Goal: Task Accomplishment & Management: Manage account settings

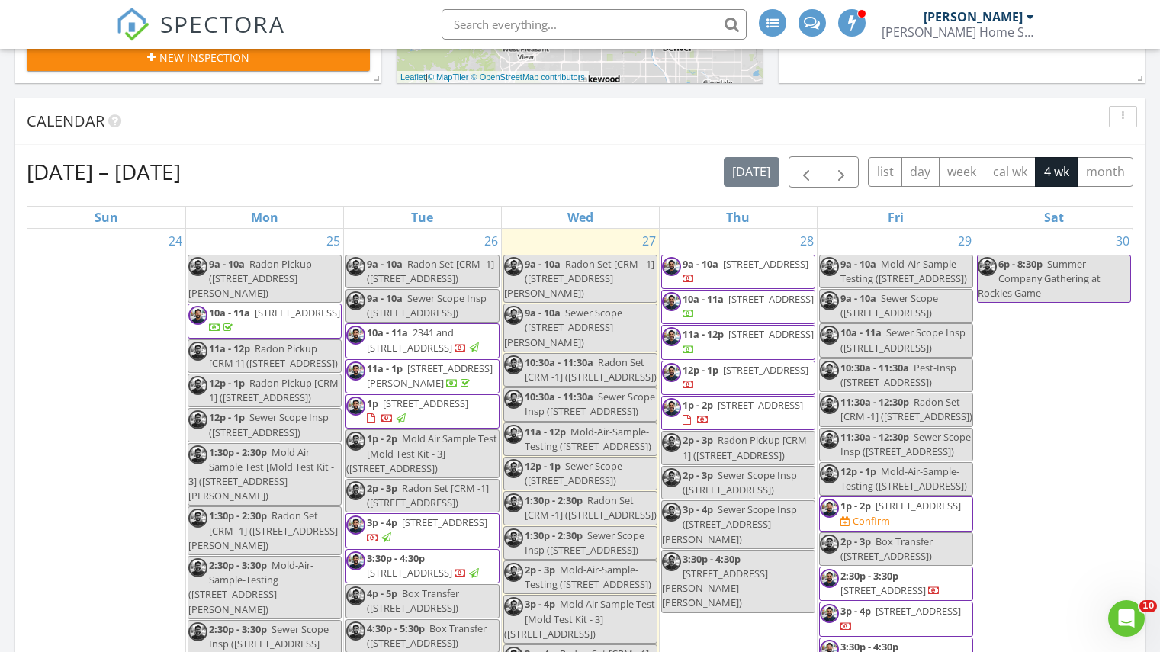
scroll to position [516, 0]
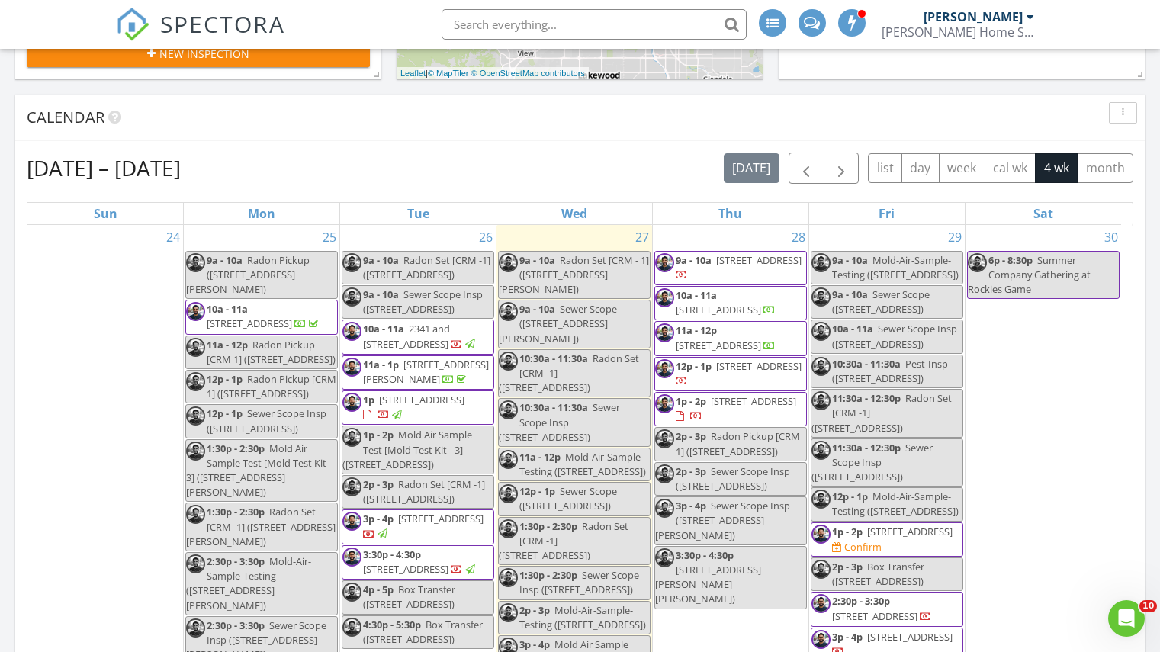
click at [689, 260] on span "9a - 10a" at bounding box center [694, 260] width 36 height 14
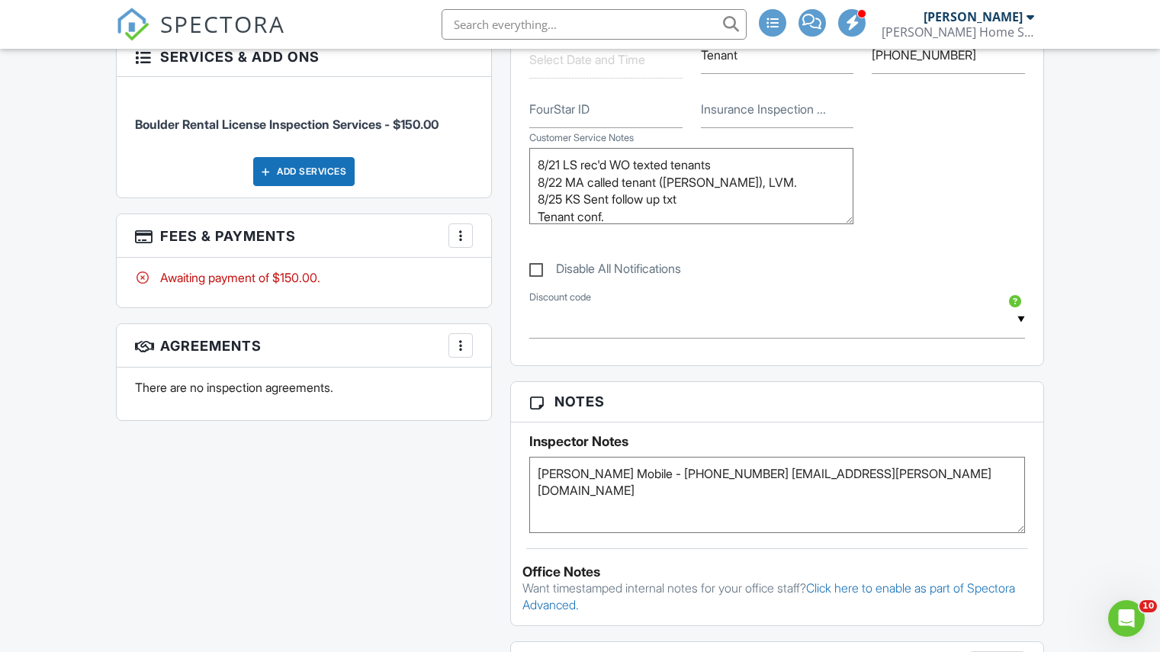
scroll to position [9, 0]
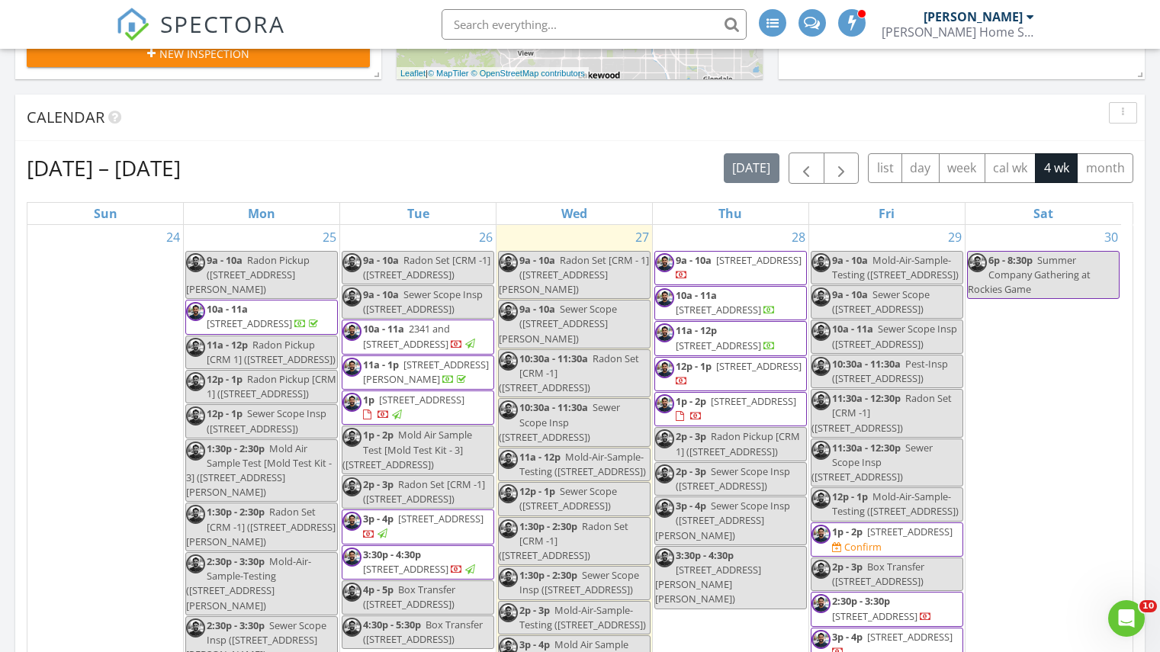
click at [685, 297] on span "10a - 11a" at bounding box center [696, 295] width 41 height 14
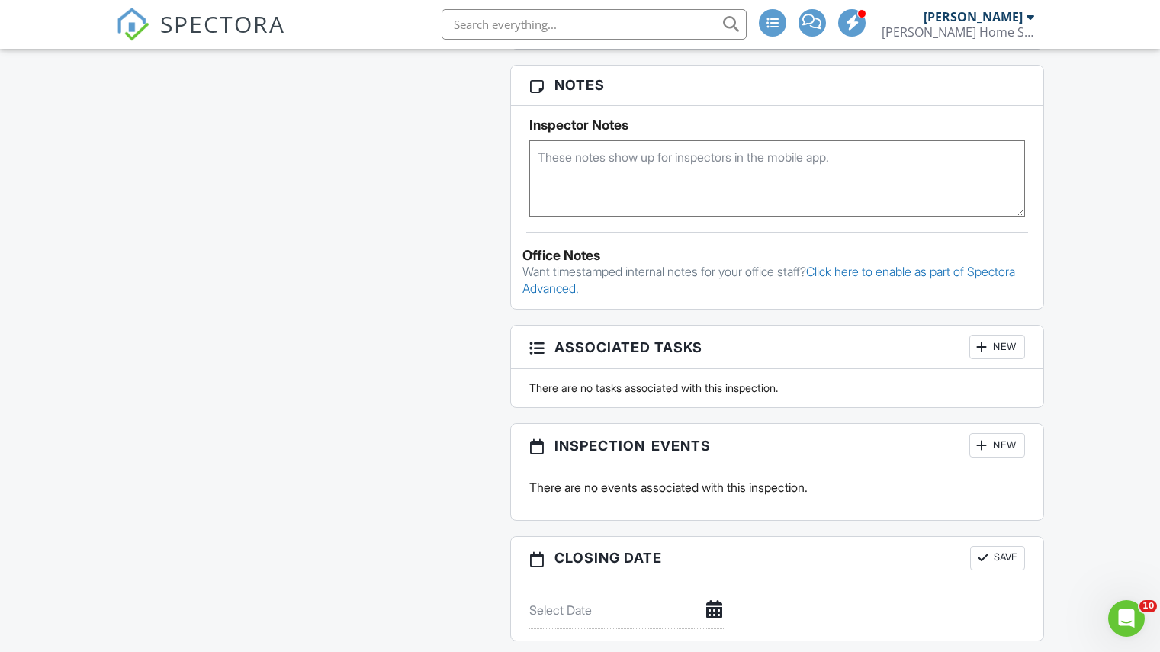
scroll to position [1318, 0]
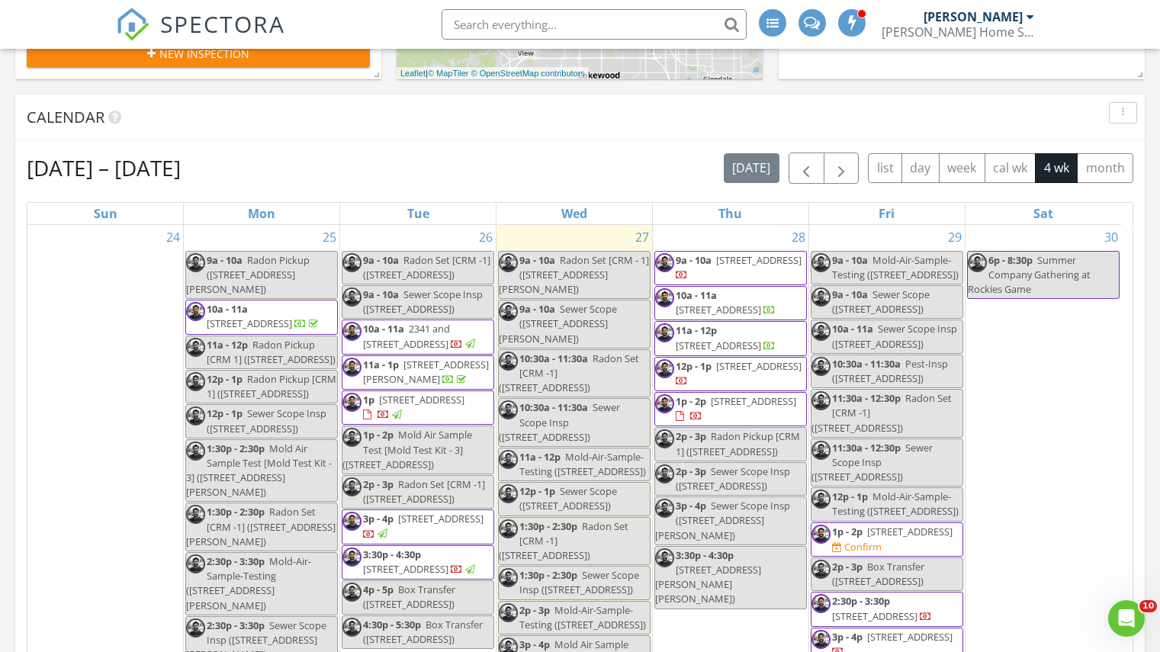
click at [696, 323] on link "11a - 12p 1920 Columbine Ave, Boulder 80302" at bounding box center [730, 338] width 153 height 34
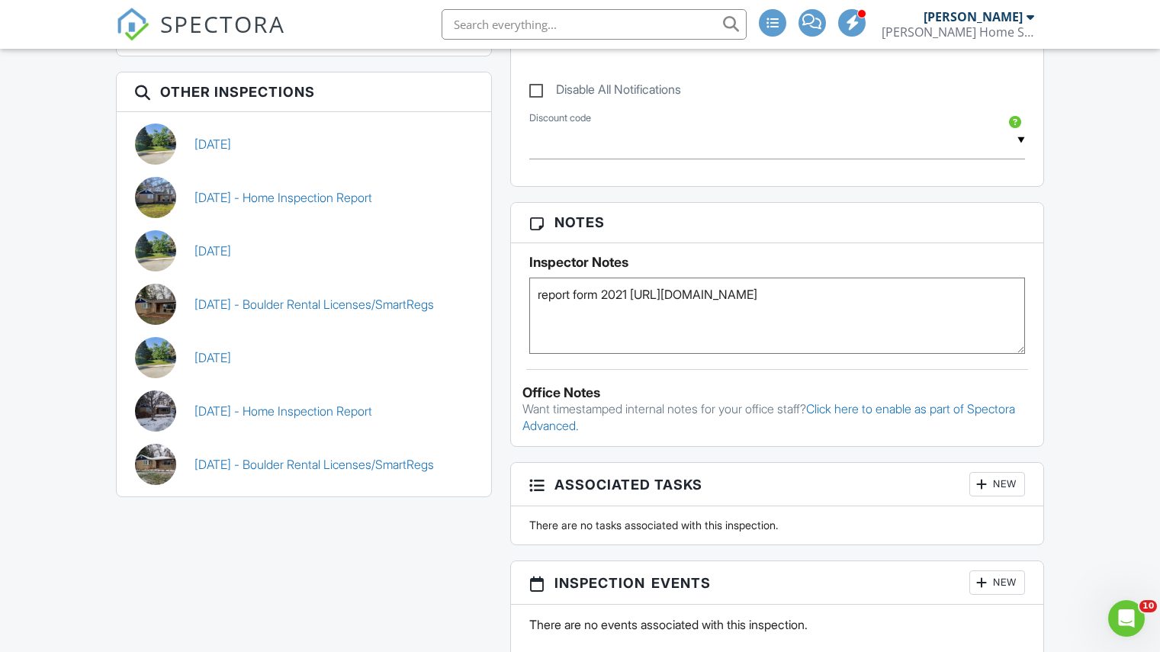
scroll to position [1178, 0]
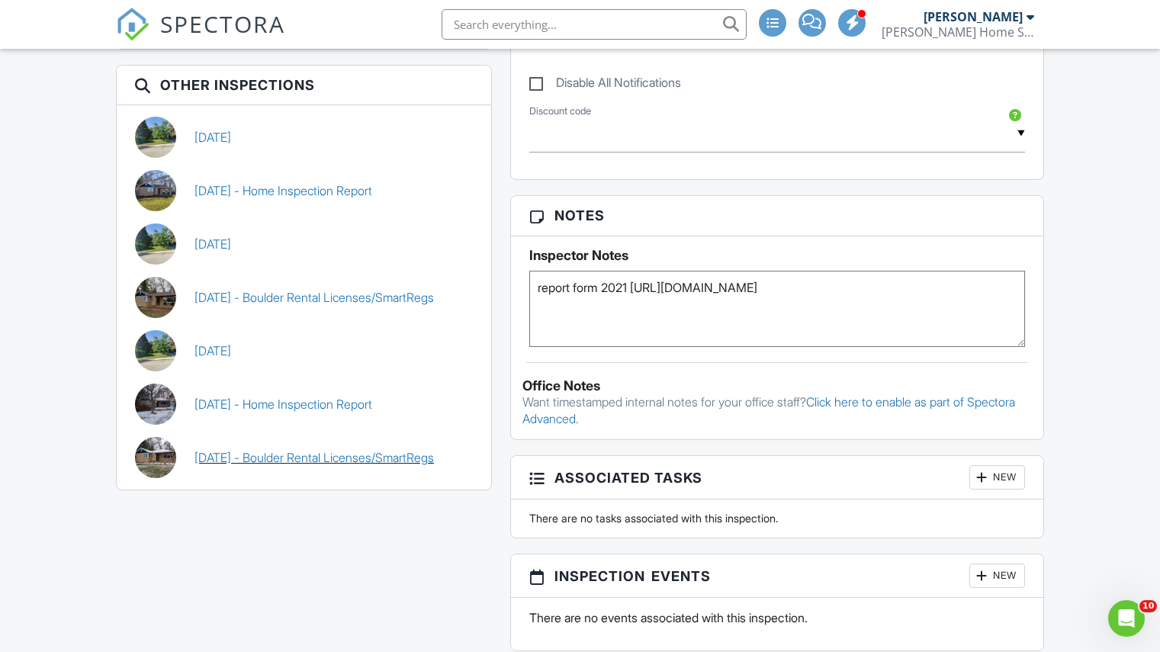
click at [339, 451] on link "11/17/2021 - Boulder Rental Licenses/SmartRegs" at bounding box center [313, 457] width 239 height 17
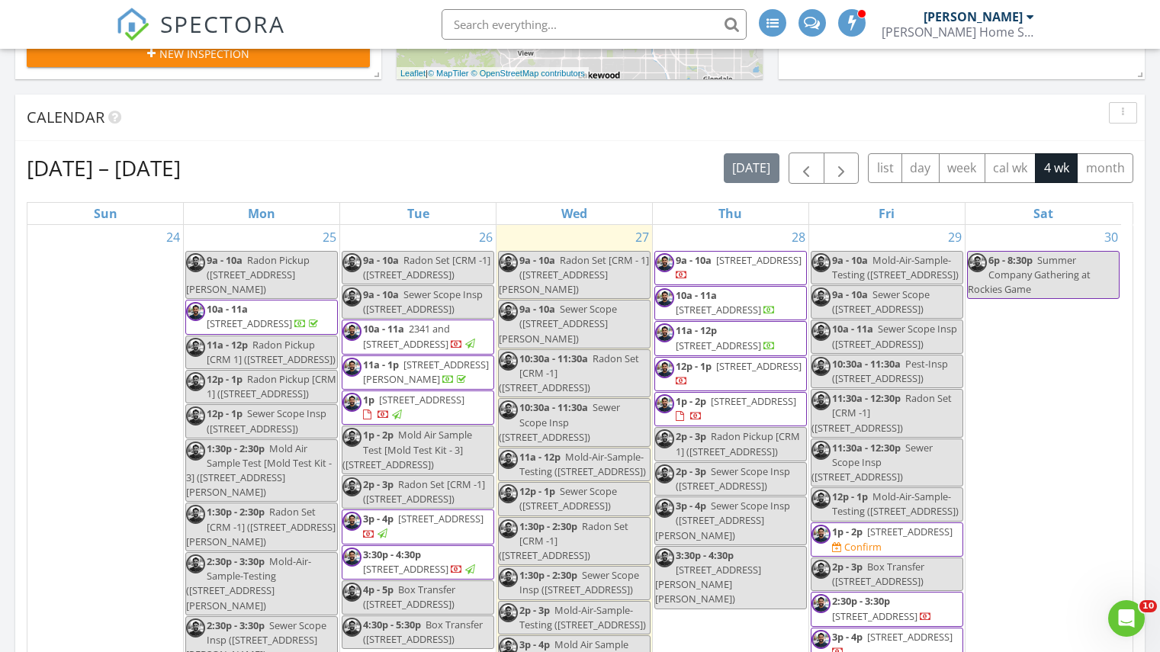
click at [701, 296] on span "10a - 11a" at bounding box center [696, 295] width 41 height 14
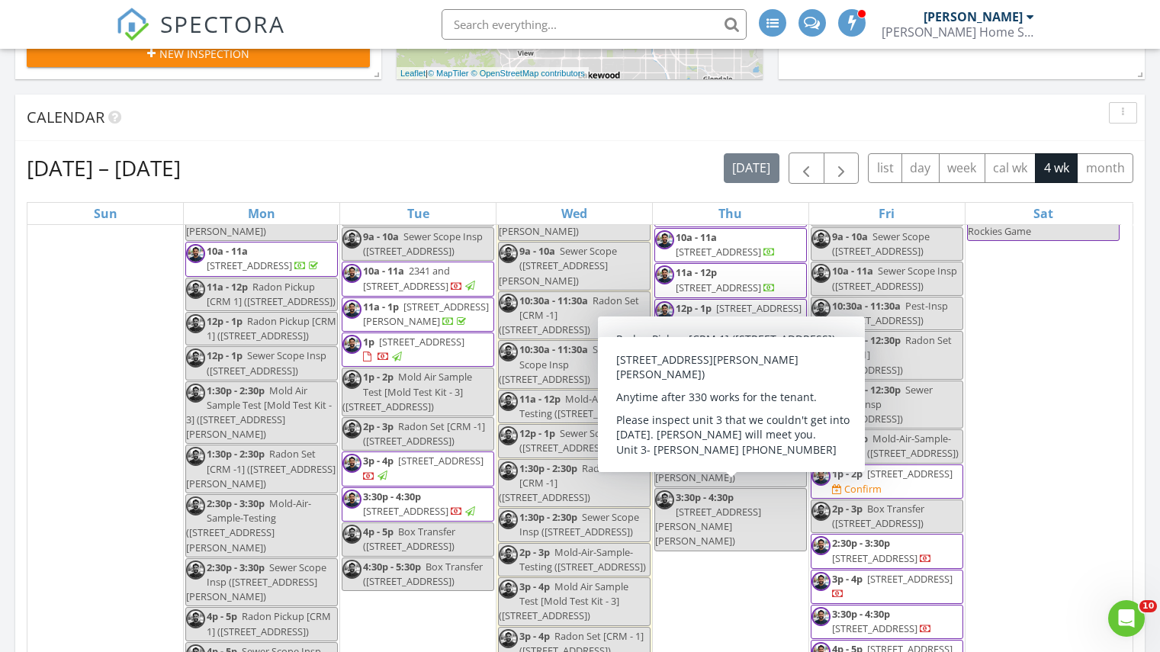
scroll to position [53, 0]
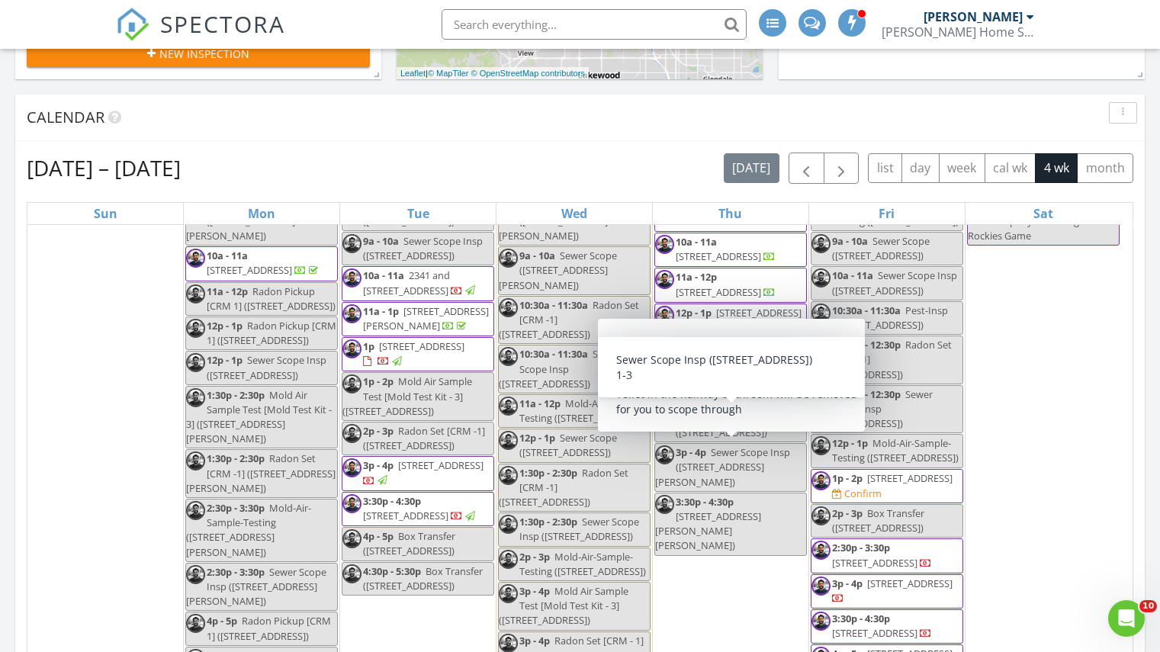
click at [689, 416] on span "2p - 3p" at bounding box center [691, 418] width 31 height 14
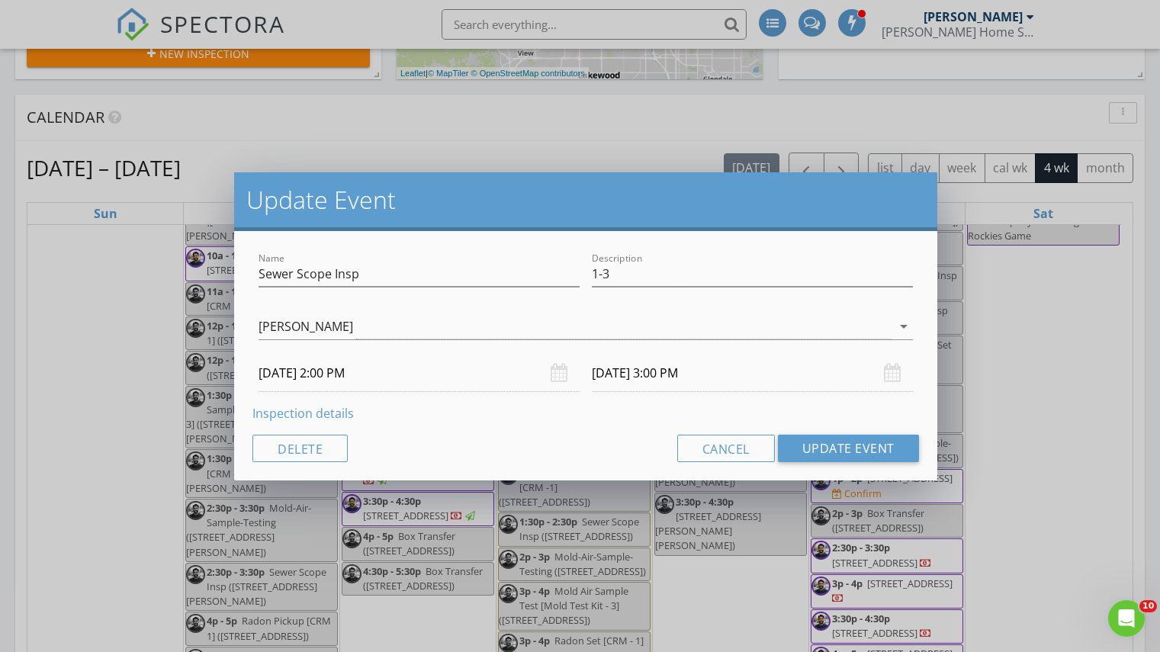
click at [310, 413] on link "Inspection details" at bounding box center [302, 413] width 101 height 17
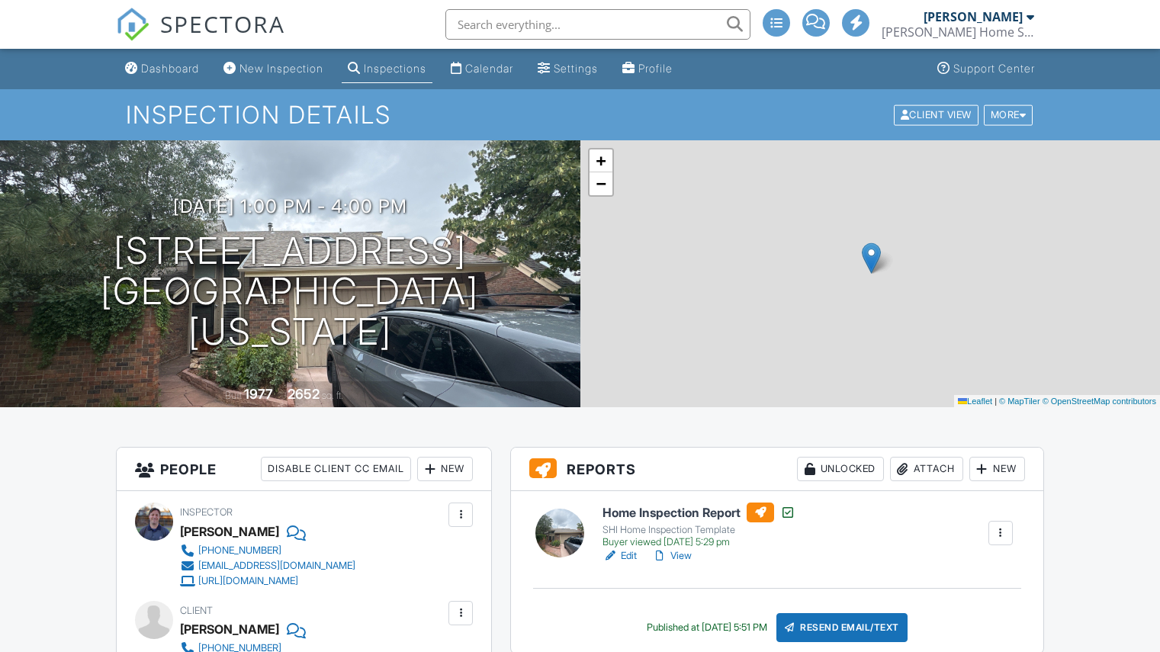
scroll to position [82, 0]
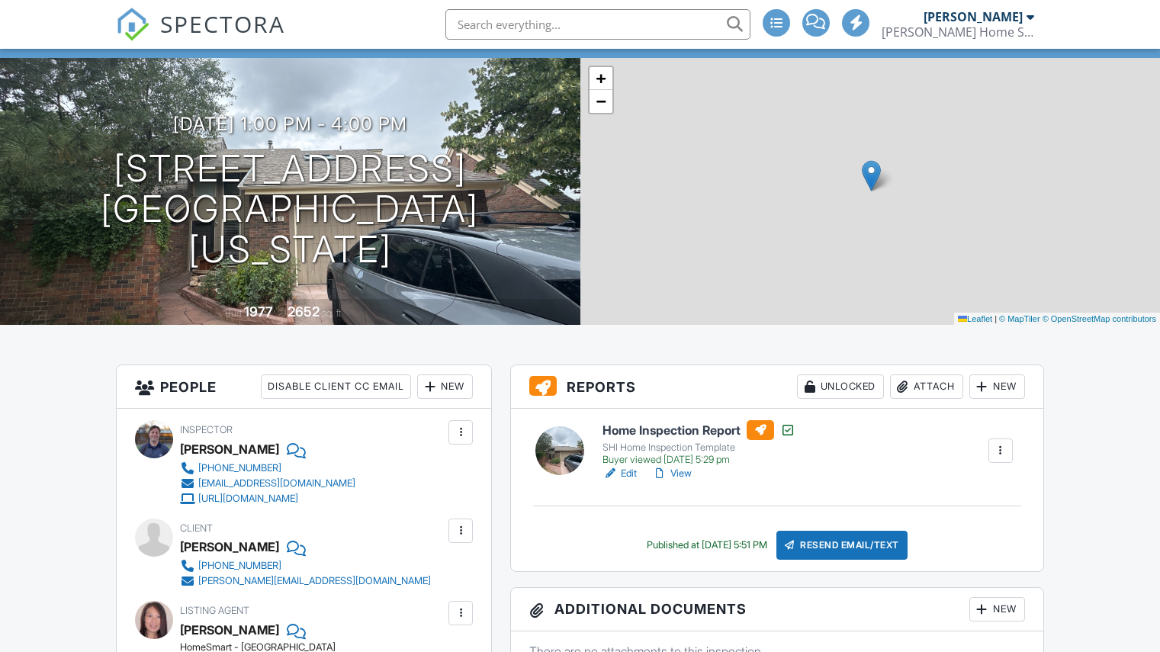
click at [686, 425] on h6 "Home Inspection Report" at bounding box center [698, 430] width 193 height 20
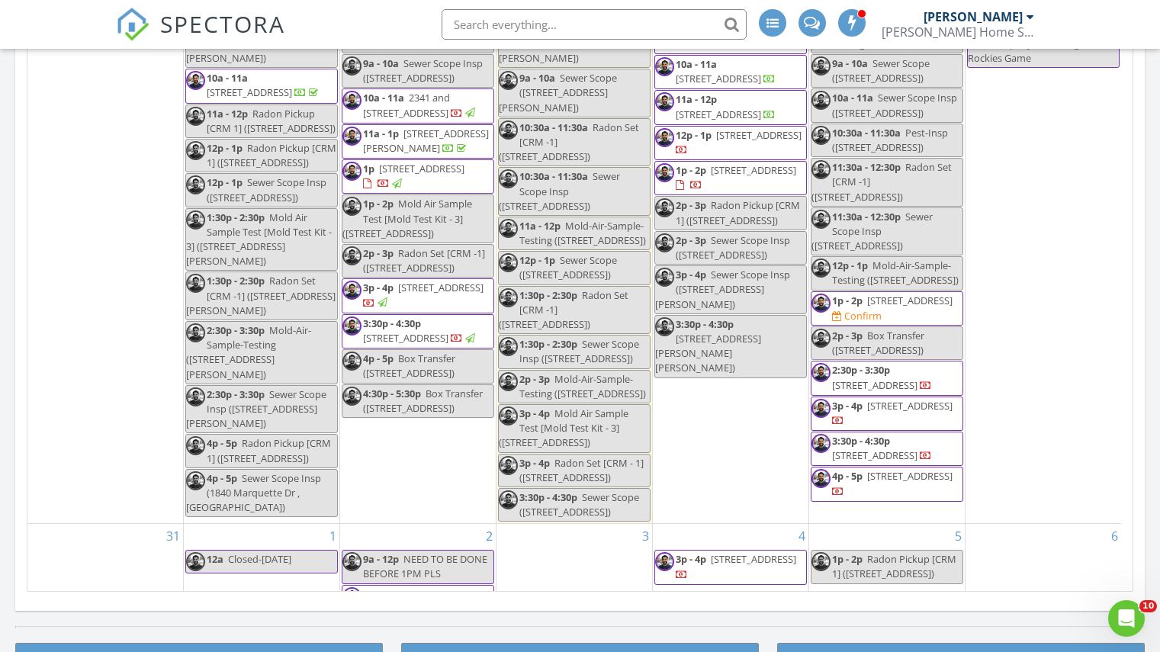
scroll to position [746, 0]
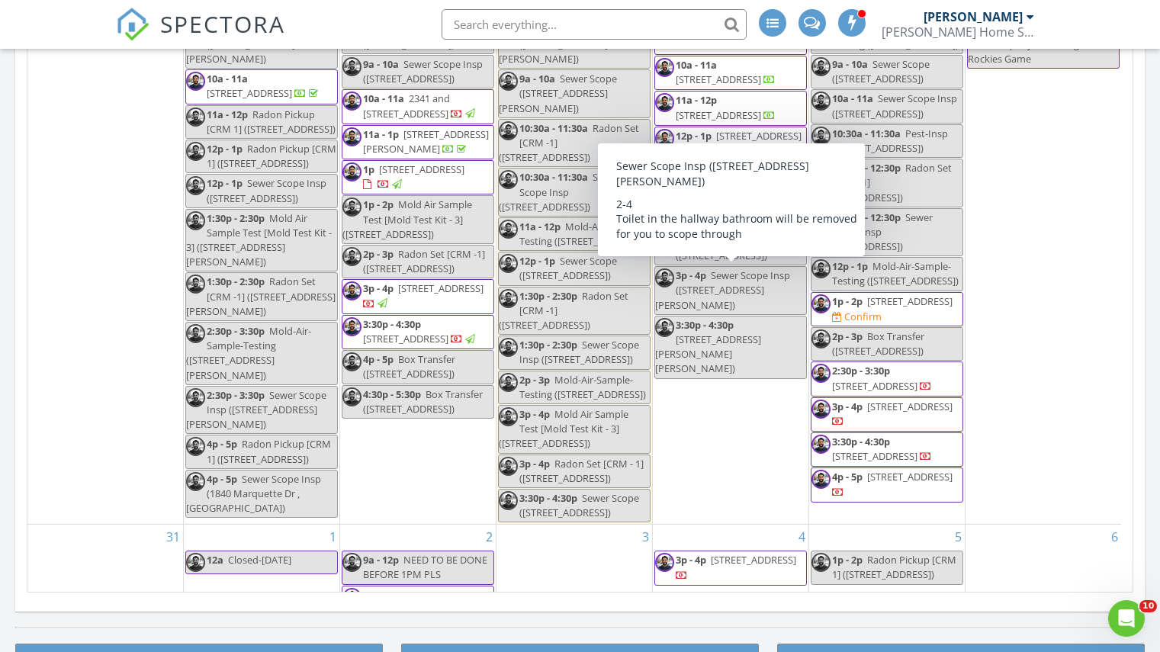
click at [690, 273] on span "3p - 4p" at bounding box center [691, 275] width 31 height 14
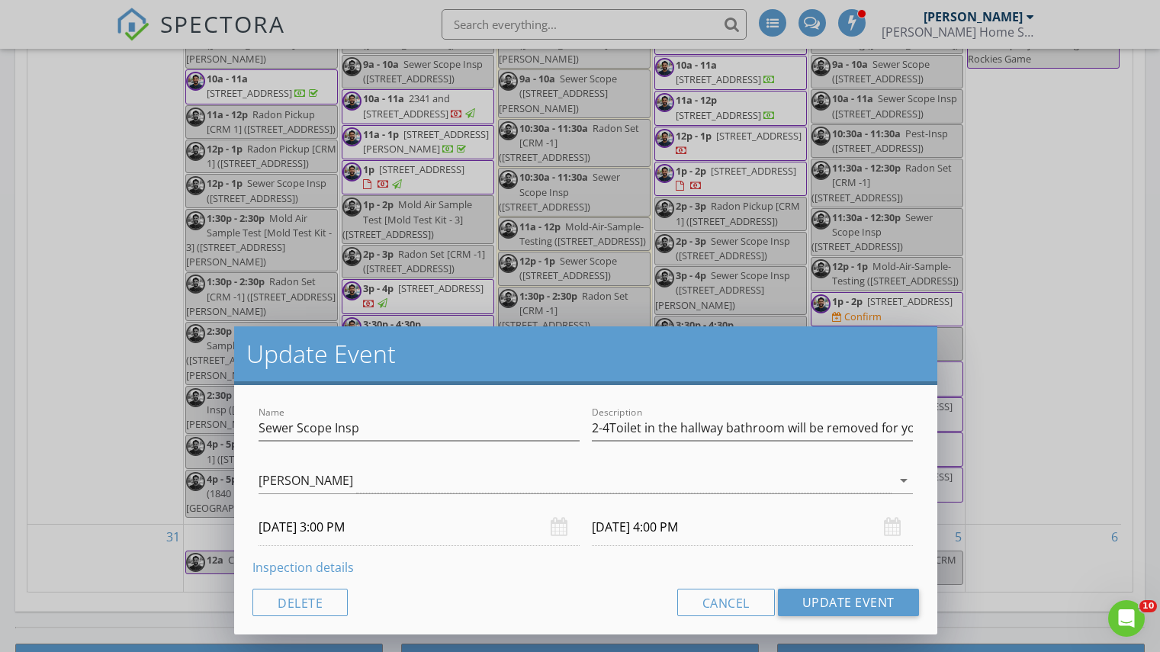
type input "2-4Toilet in the hallway bathroom will be removed for you to scope through"
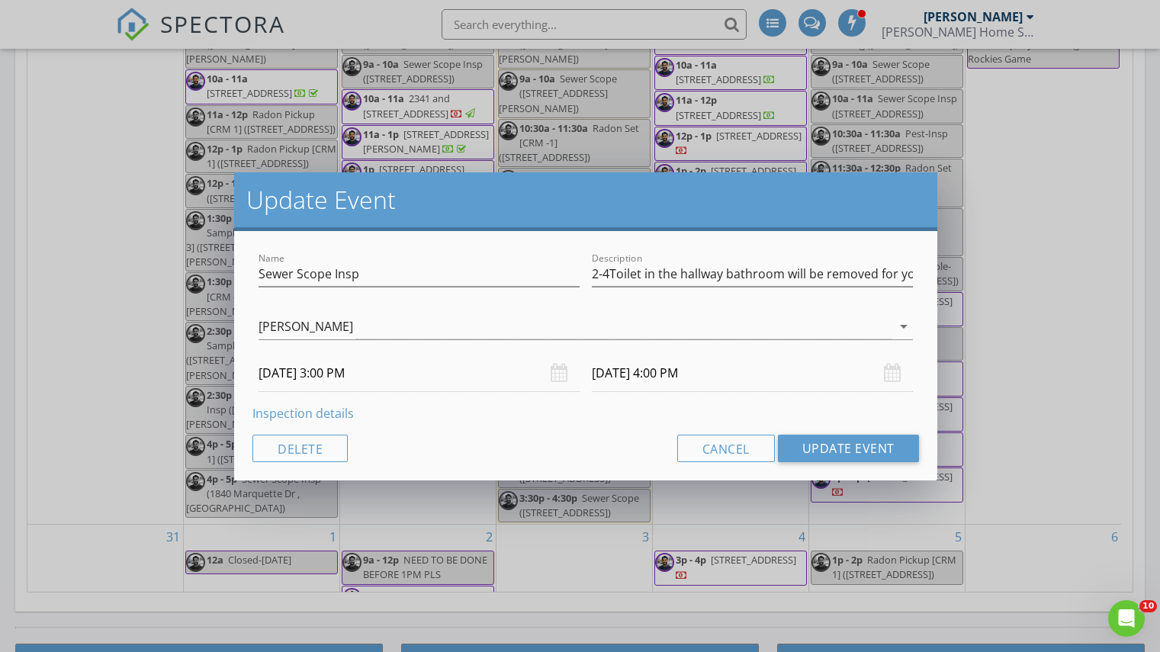
click at [326, 411] on link "Inspection details" at bounding box center [302, 413] width 101 height 17
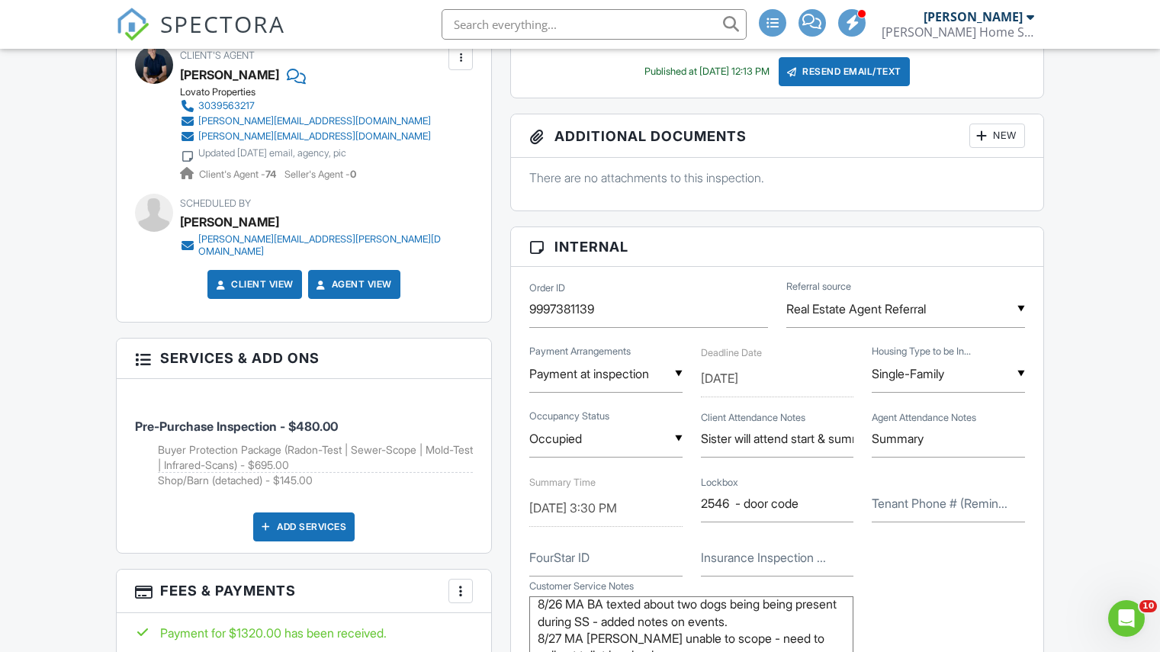
scroll to position [489, 0]
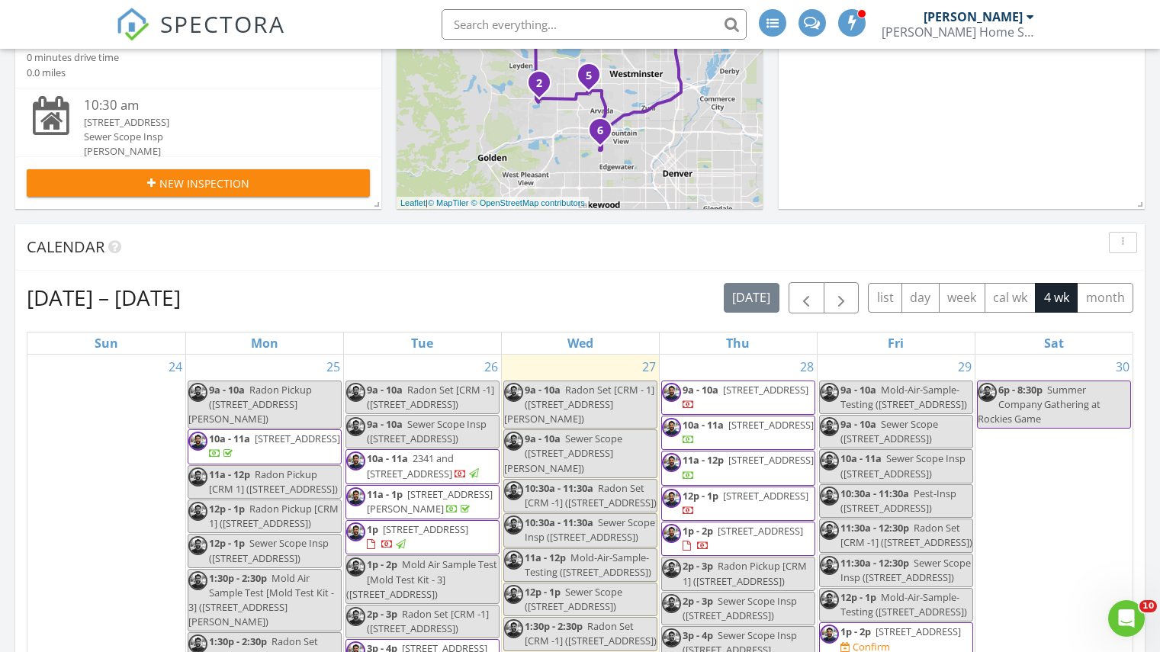
scroll to position [445, 0]
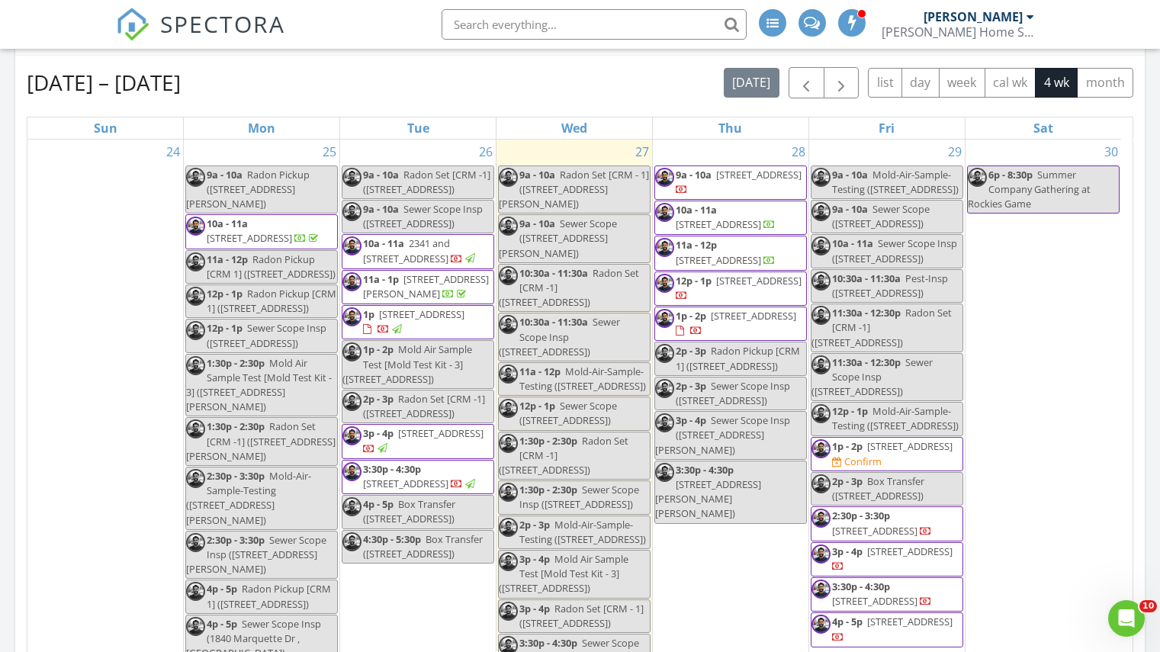
scroll to position [602, 0]
click at [836, 167] on div "9a - 10a Mold-Air-Sample-Testing (303 Biscayne Ct , Lafayette)" at bounding box center [886, 181] width 151 height 29
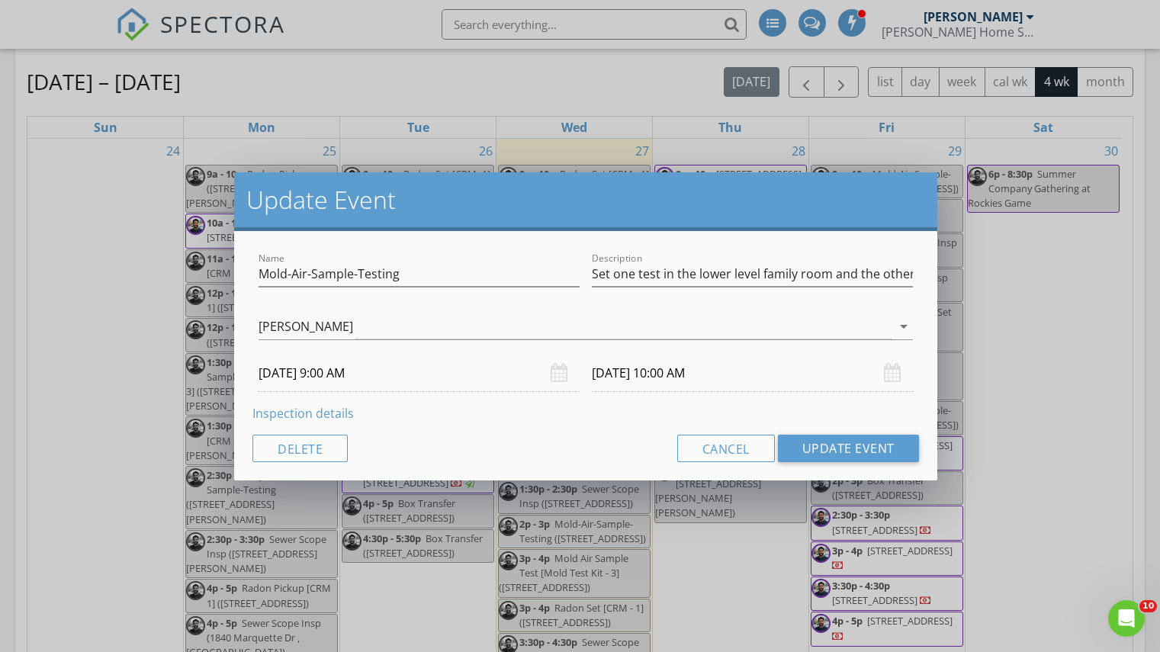
click at [330, 411] on link "Inspection details" at bounding box center [302, 413] width 101 height 17
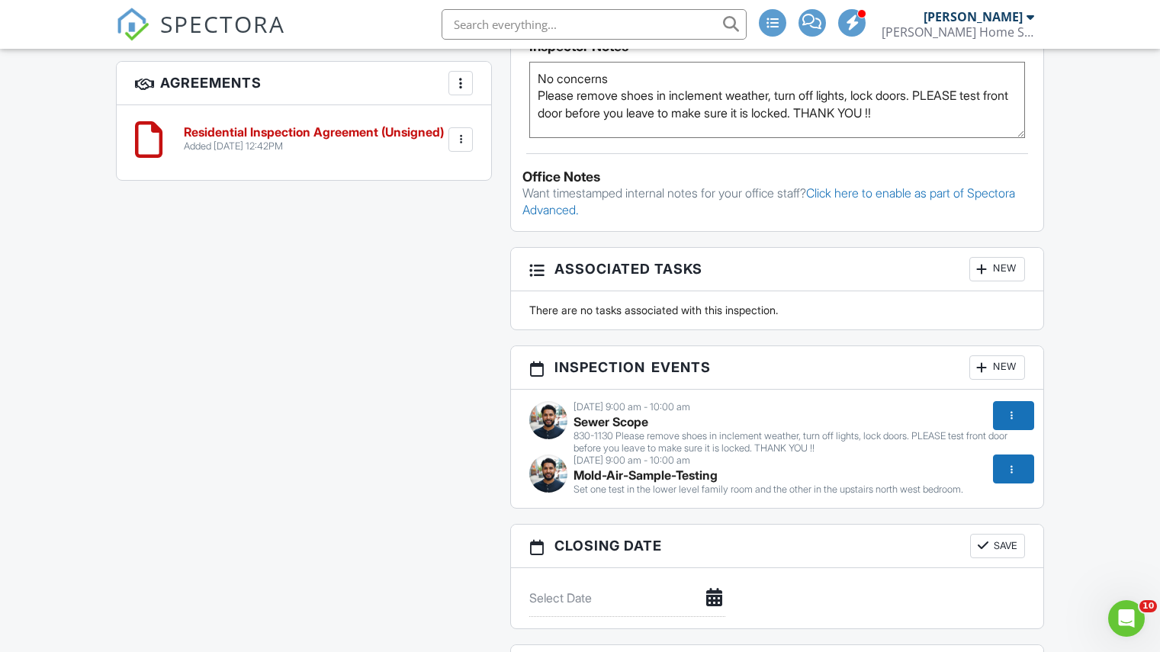
scroll to position [1546, 0]
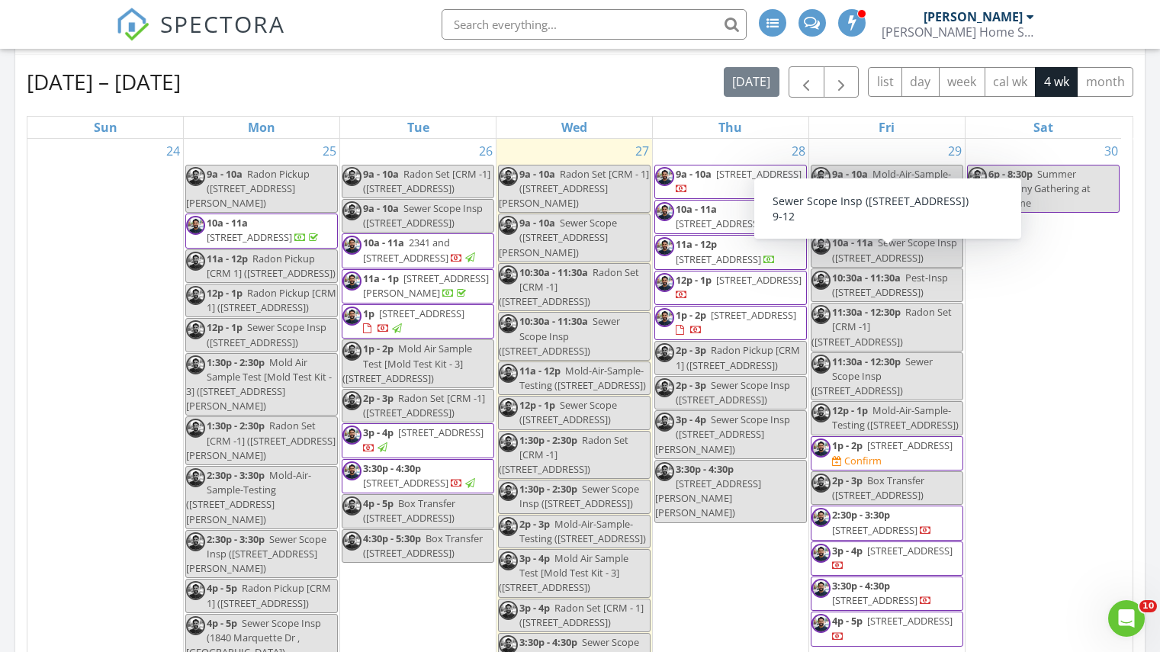
click at [844, 249] on span "10a - 11a" at bounding box center [852, 243] width 41 height 14
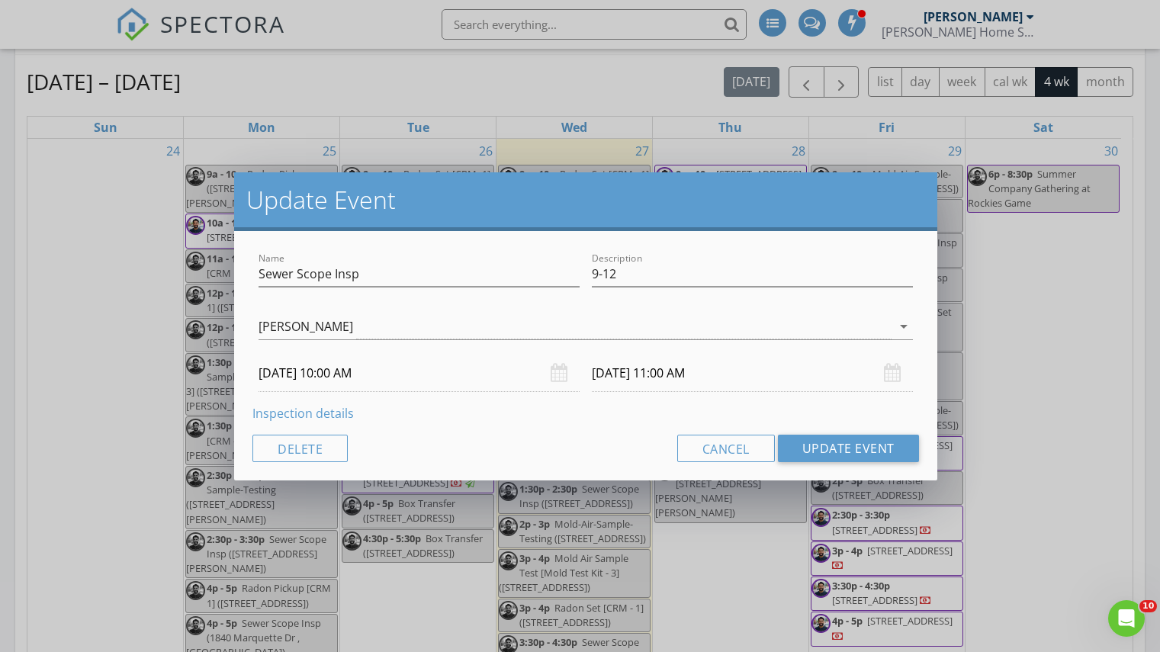
click at [309, 416] on link "Inspection details" at bounding box center [302, 413] width 101 height 17
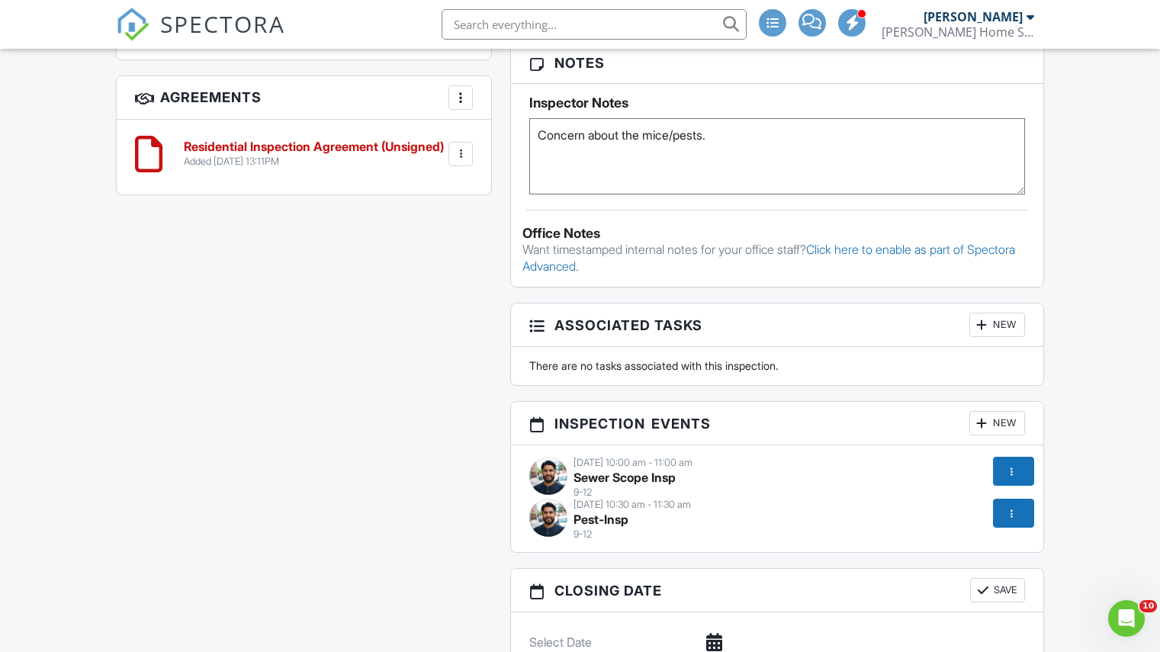
scroll to position [1317, 0]
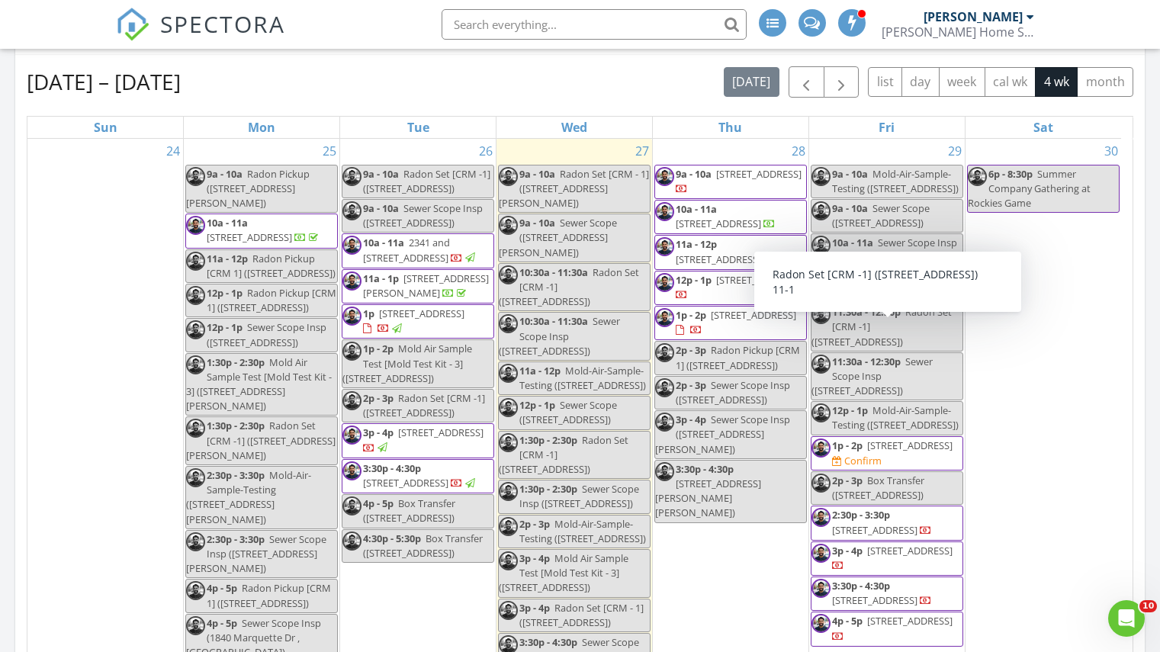
click at [859, 319] on span "11:30a - 12:30p" at bounding box center [866, 312] width 69 height 14
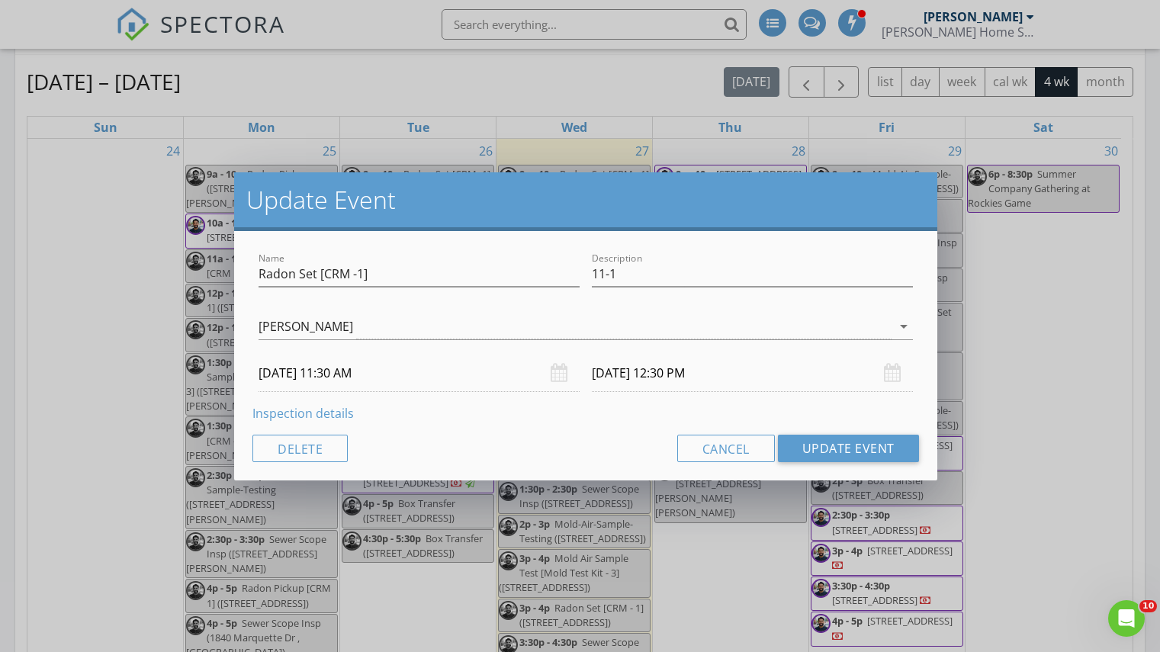
click at [332, 409] on link "Inspection details" at bounding box center [302, 413] width 101 height 17
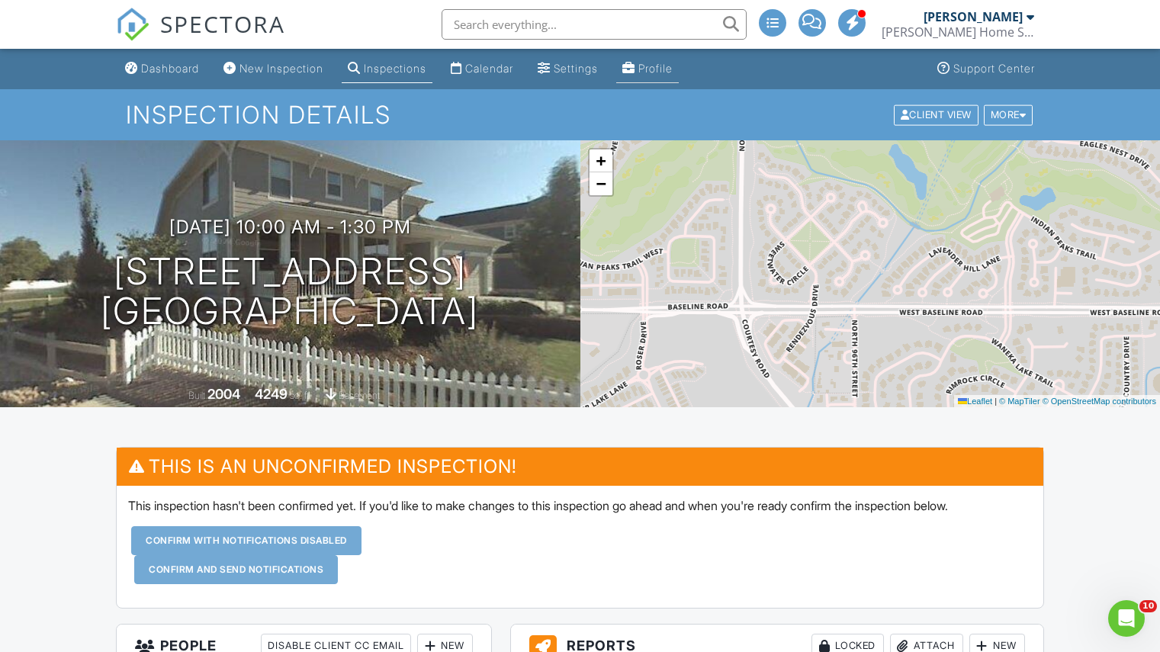
drag, startPoint x: 801, startPoint y: 283, endPoint x: 647, endPoint y: 60, distance: 271.2
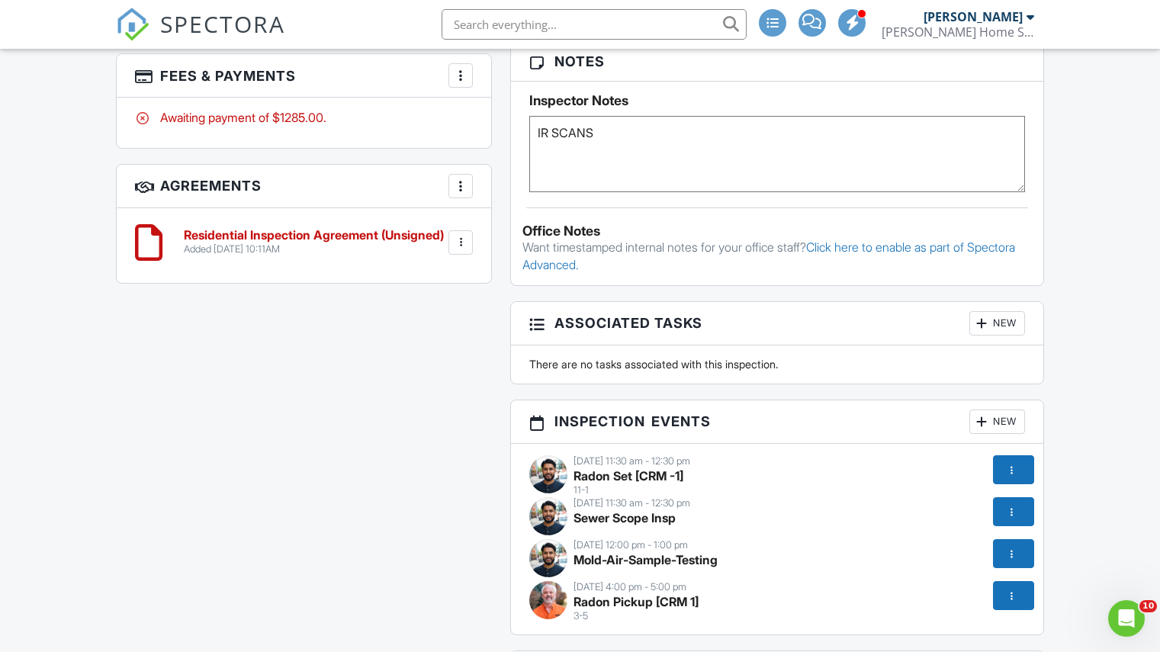
scroll to position [1383, 0]
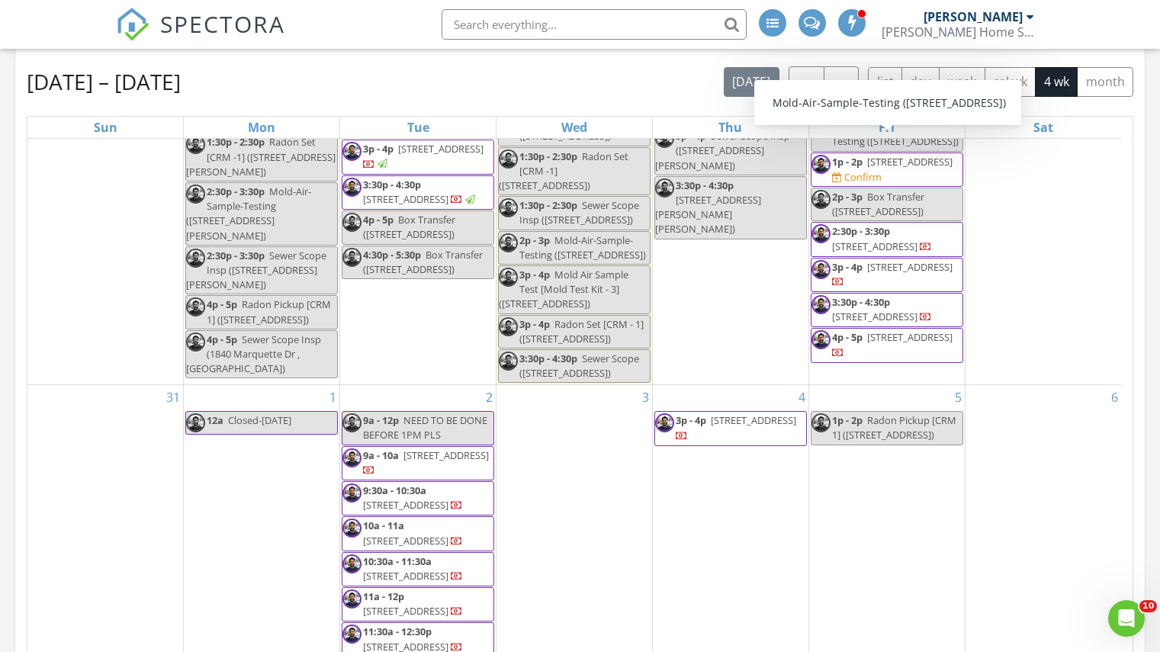
scroll to position [284, 0]
